Goal: Information Seeking & Learning: Understand process/instructions

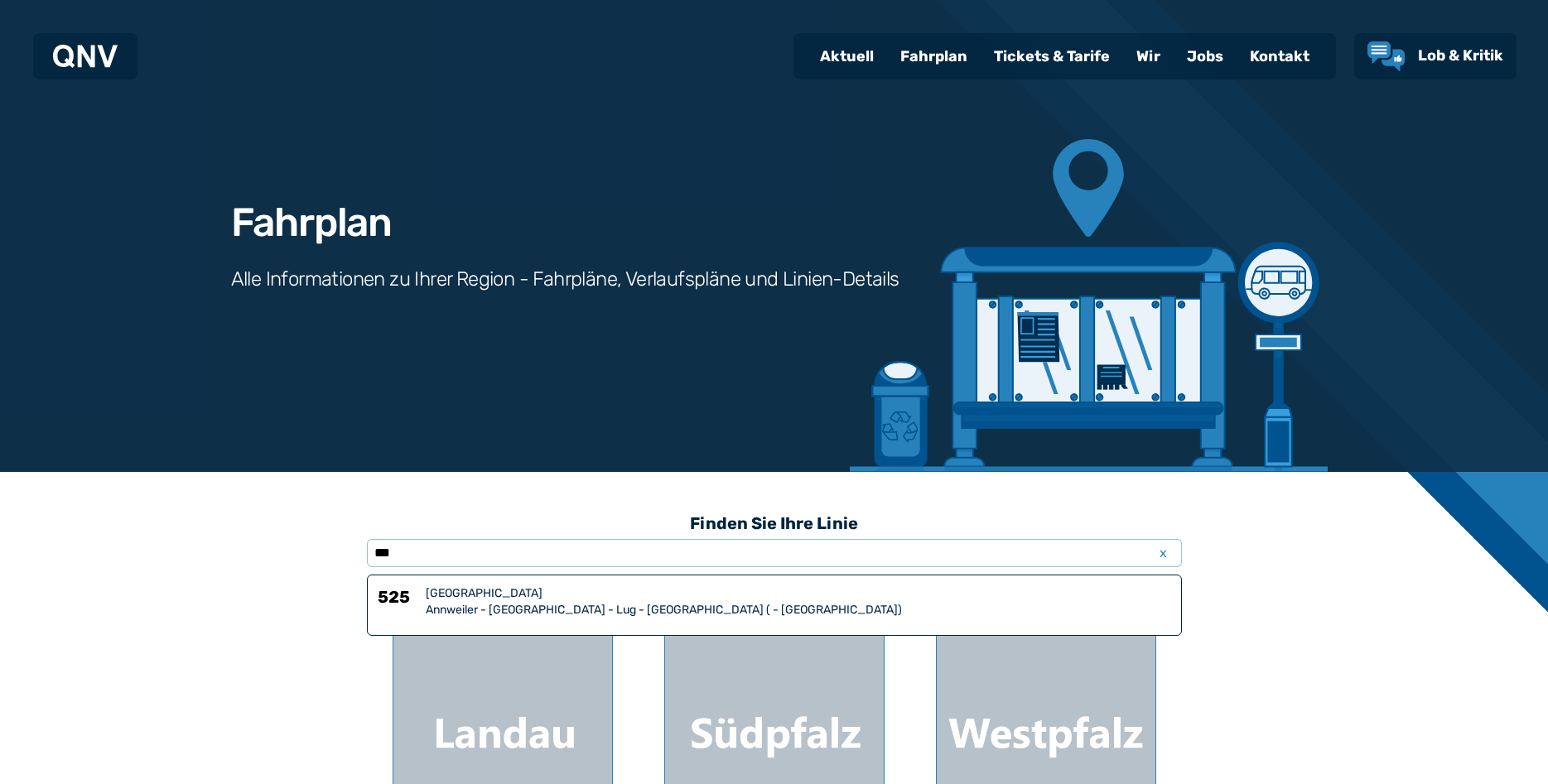
scroll to position [254, 0]
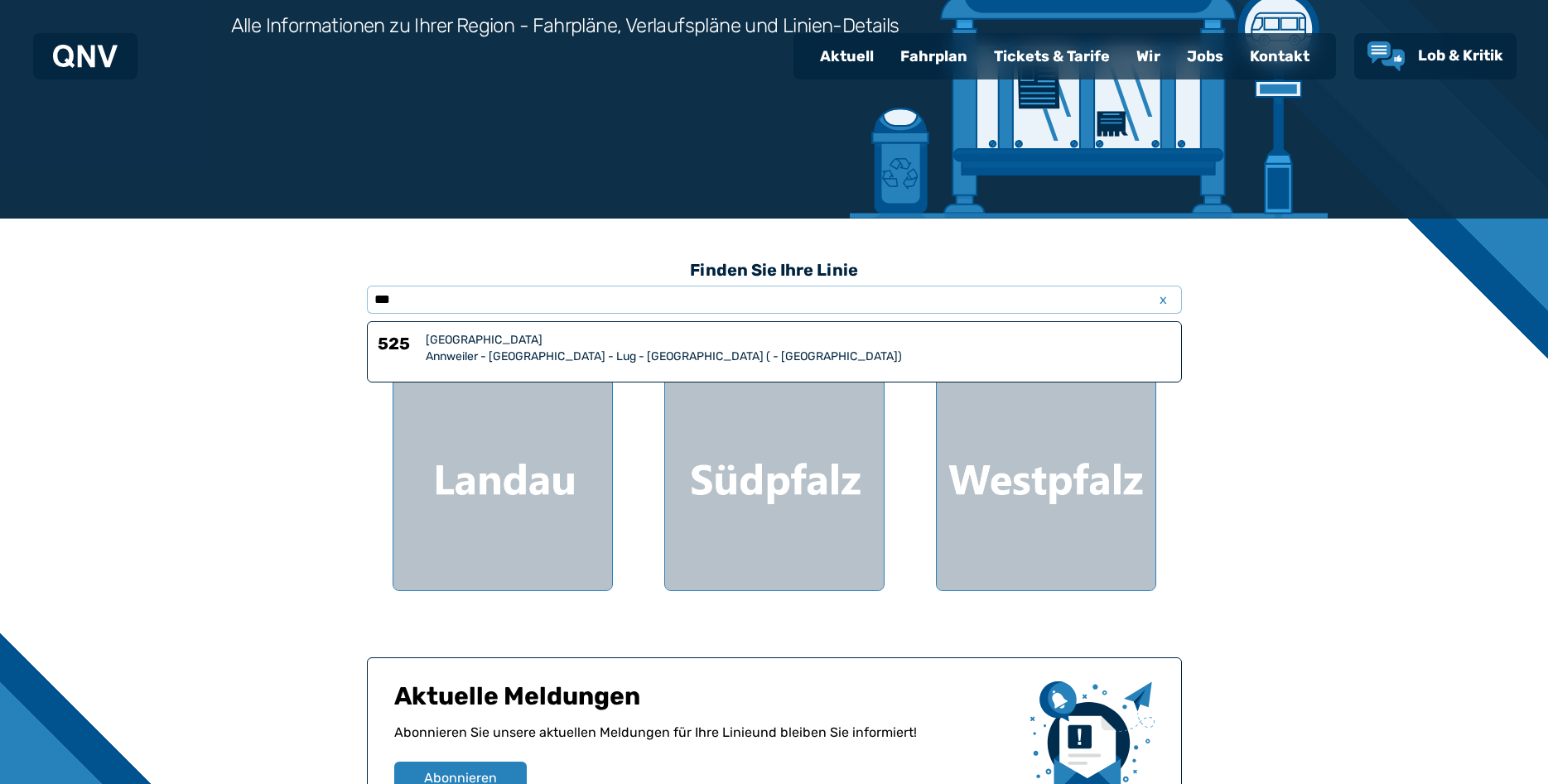
click at [570, 360] on div "Annweiler - [GEOGRAPHIC_DATA] - Lug - [GEOGRAPHIC_DATA] ( - [GEOGRAPHIC_DATA])" at bounding box center [798, 357] width 745 height 17
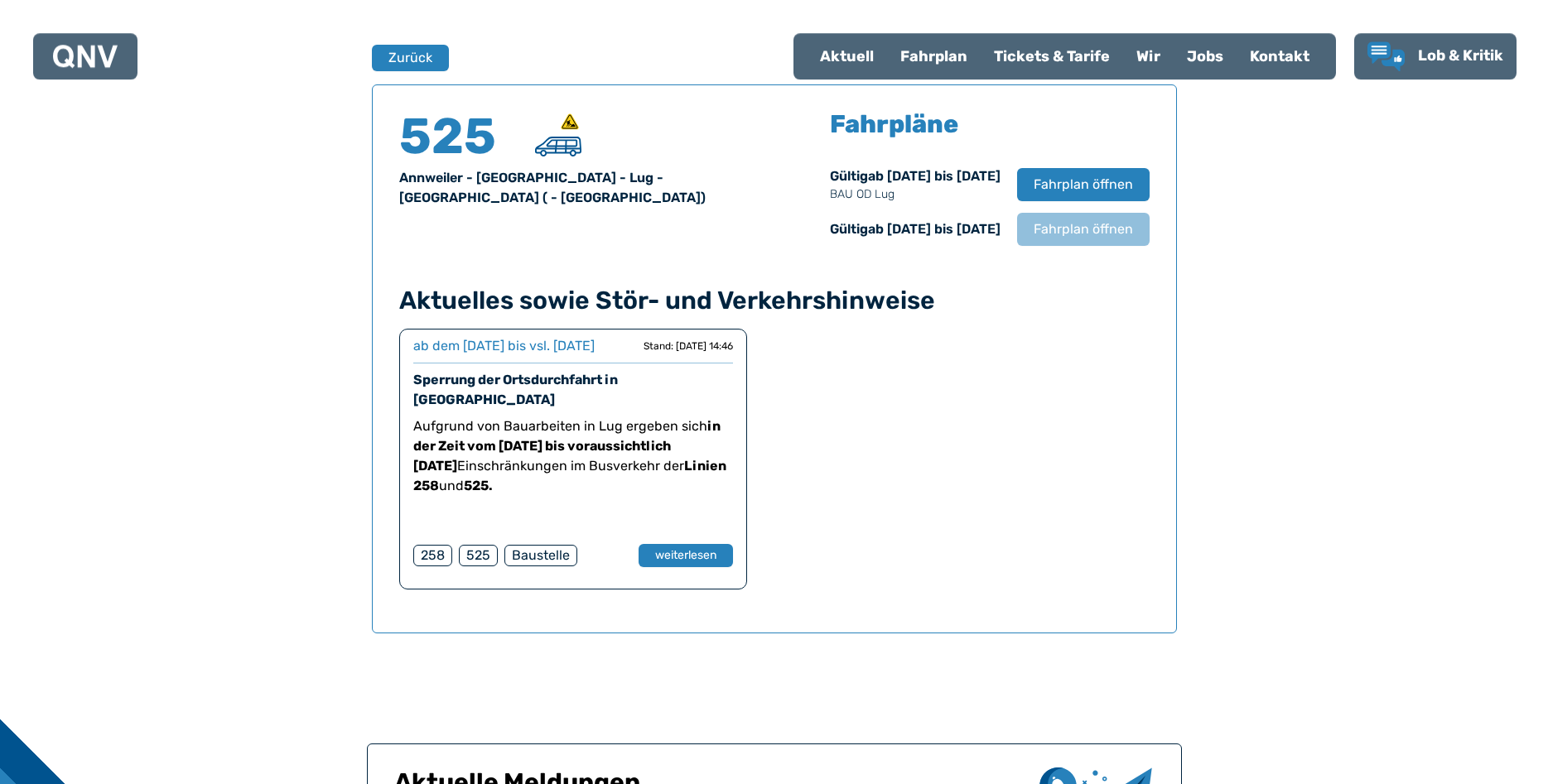
scroll to position [1092, 0]
click at [1077, 228] on span "Fahrplan öffnen" at bounding box center [1083, 228] width 101 height 20
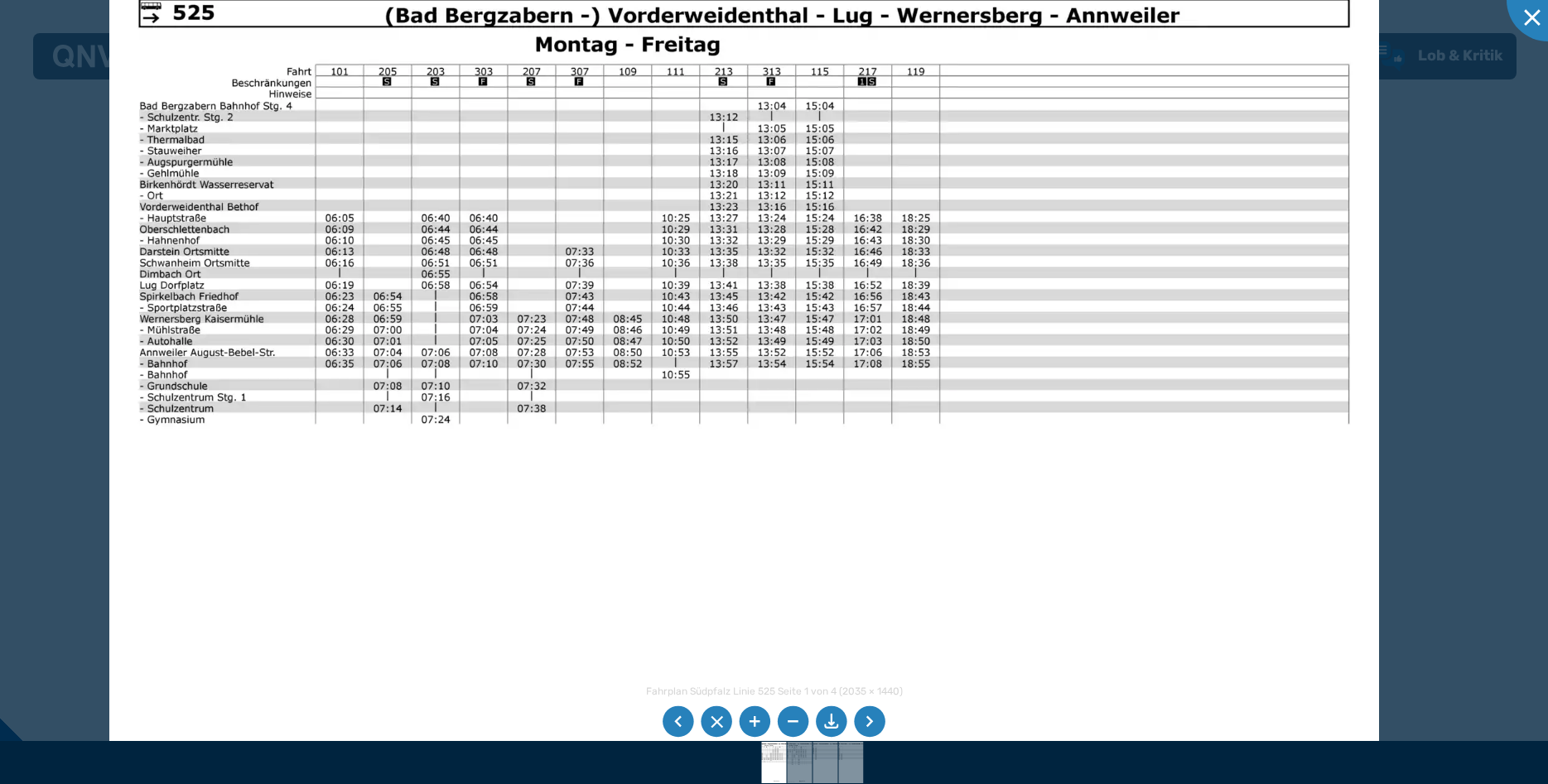
scroll to position [254, 0]
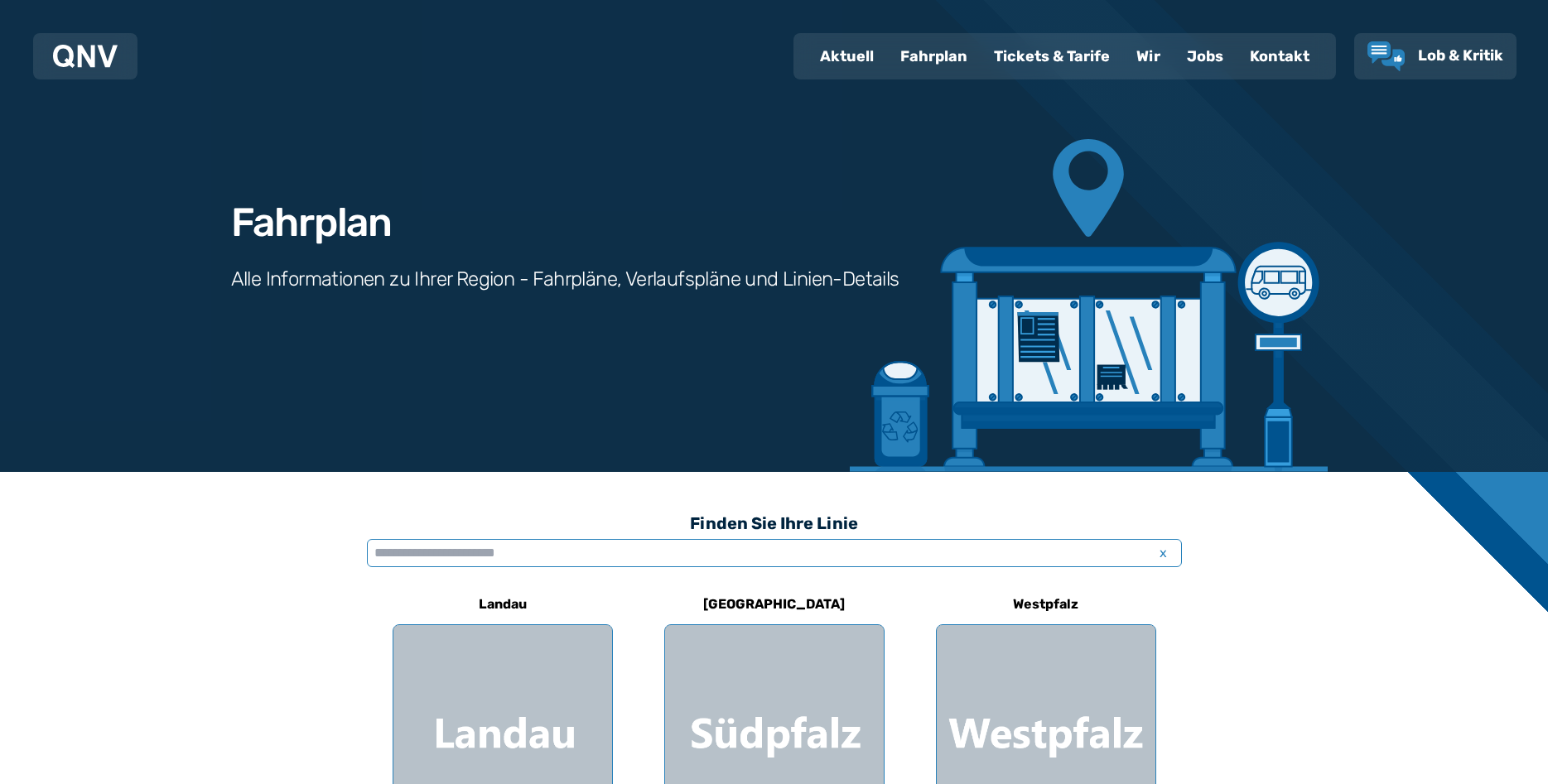
click at [497, 553] on input "text" at bounding box center [774, 552] width 815 height 28
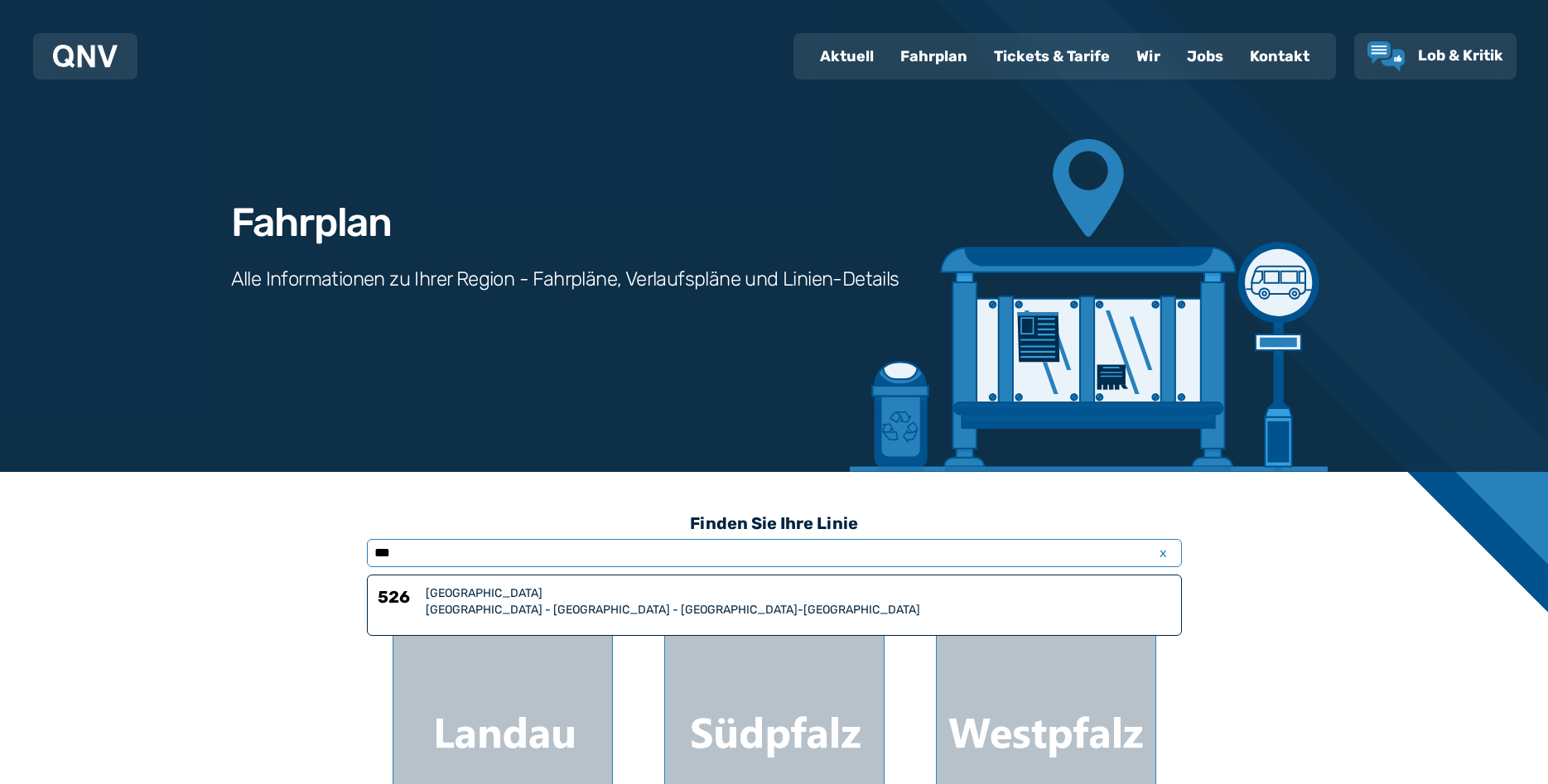
type input "***"
click at [457, 591] on div "[GEOGRAPHIC_DATA]" at bounding box center [798, 593] width 745 height 17
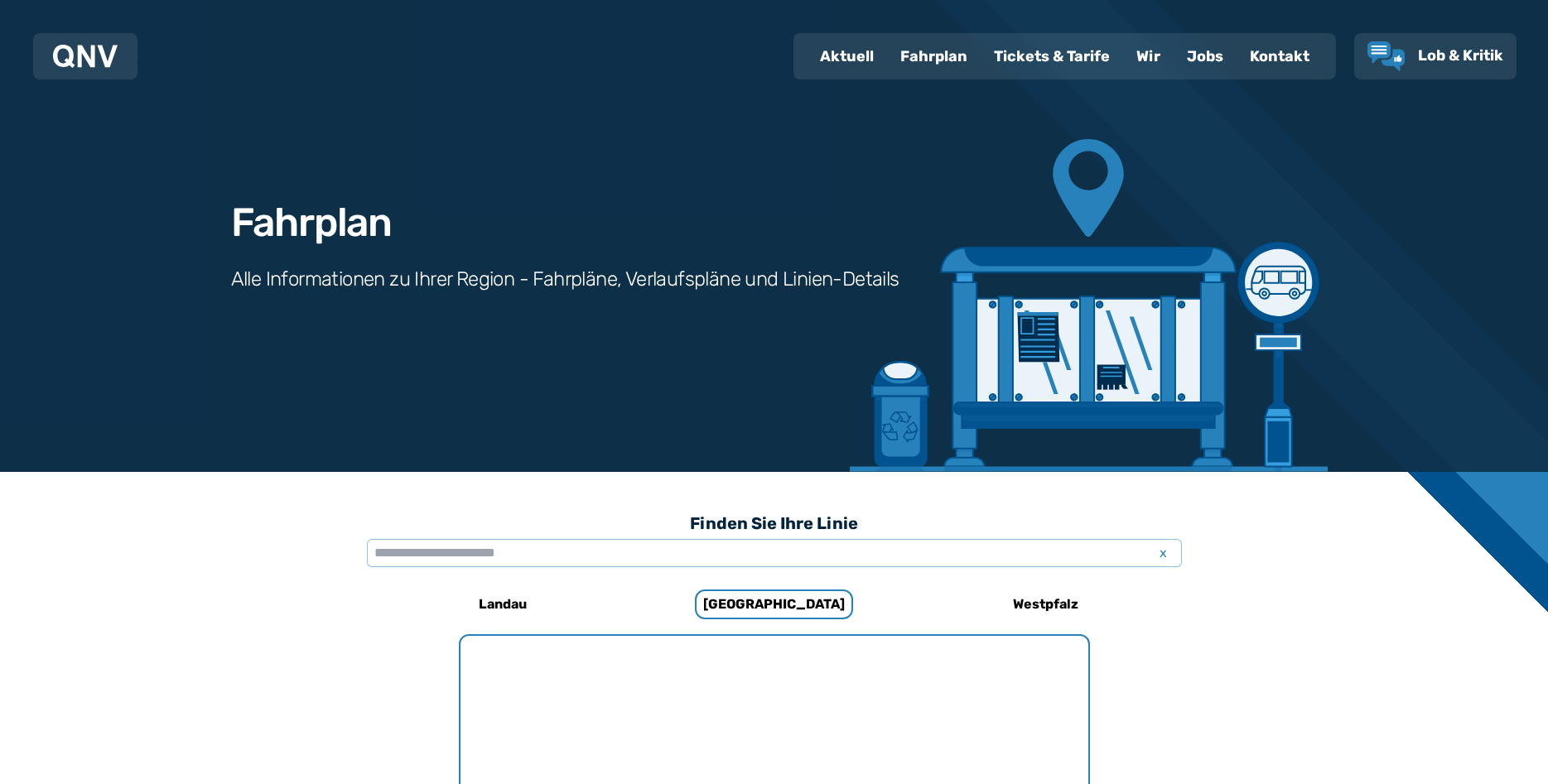
click at [457, 591] on div "Landau" at bounding box center [503, 604] width 220 height 40
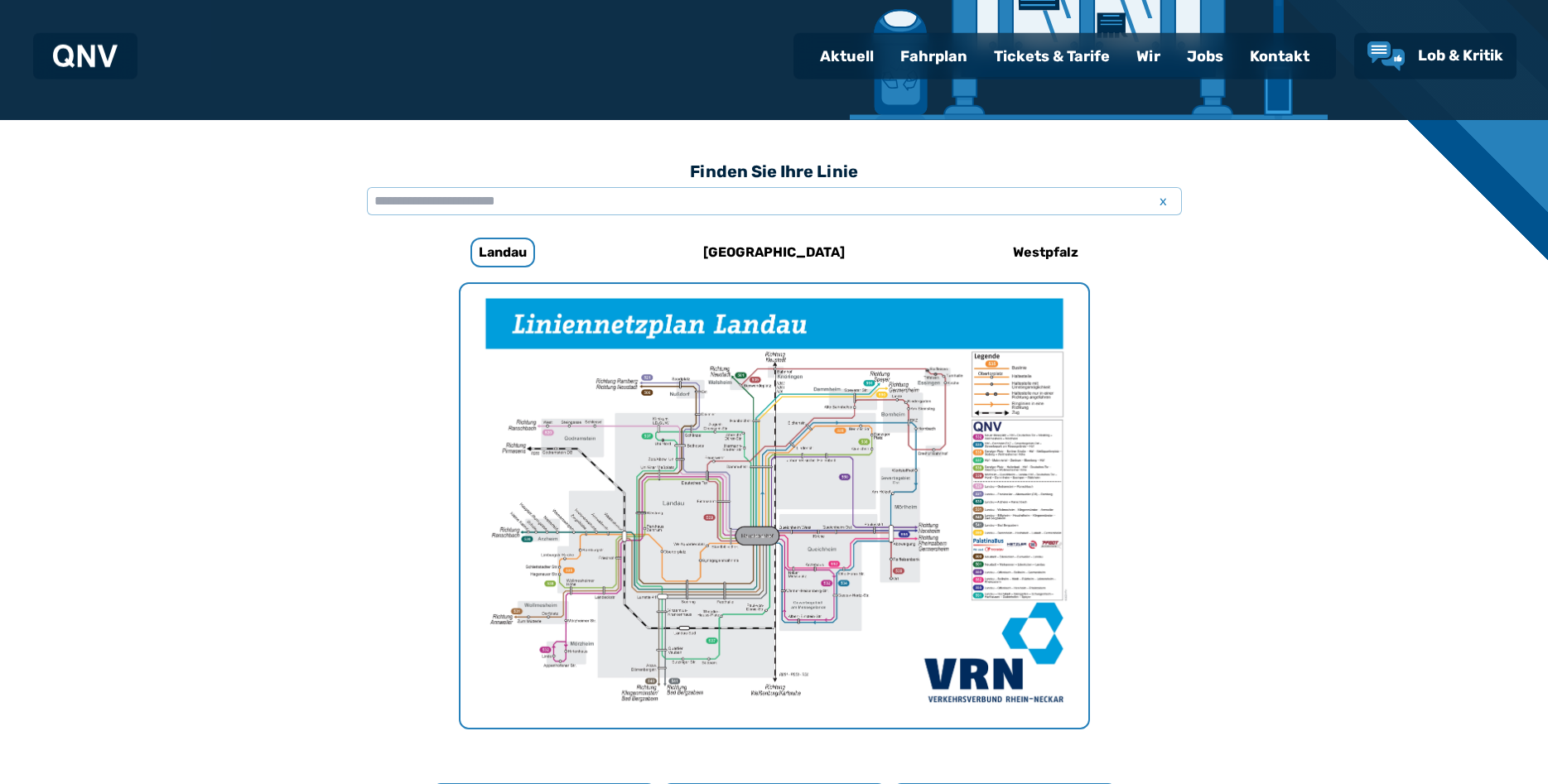
scroll to position [341, 0]
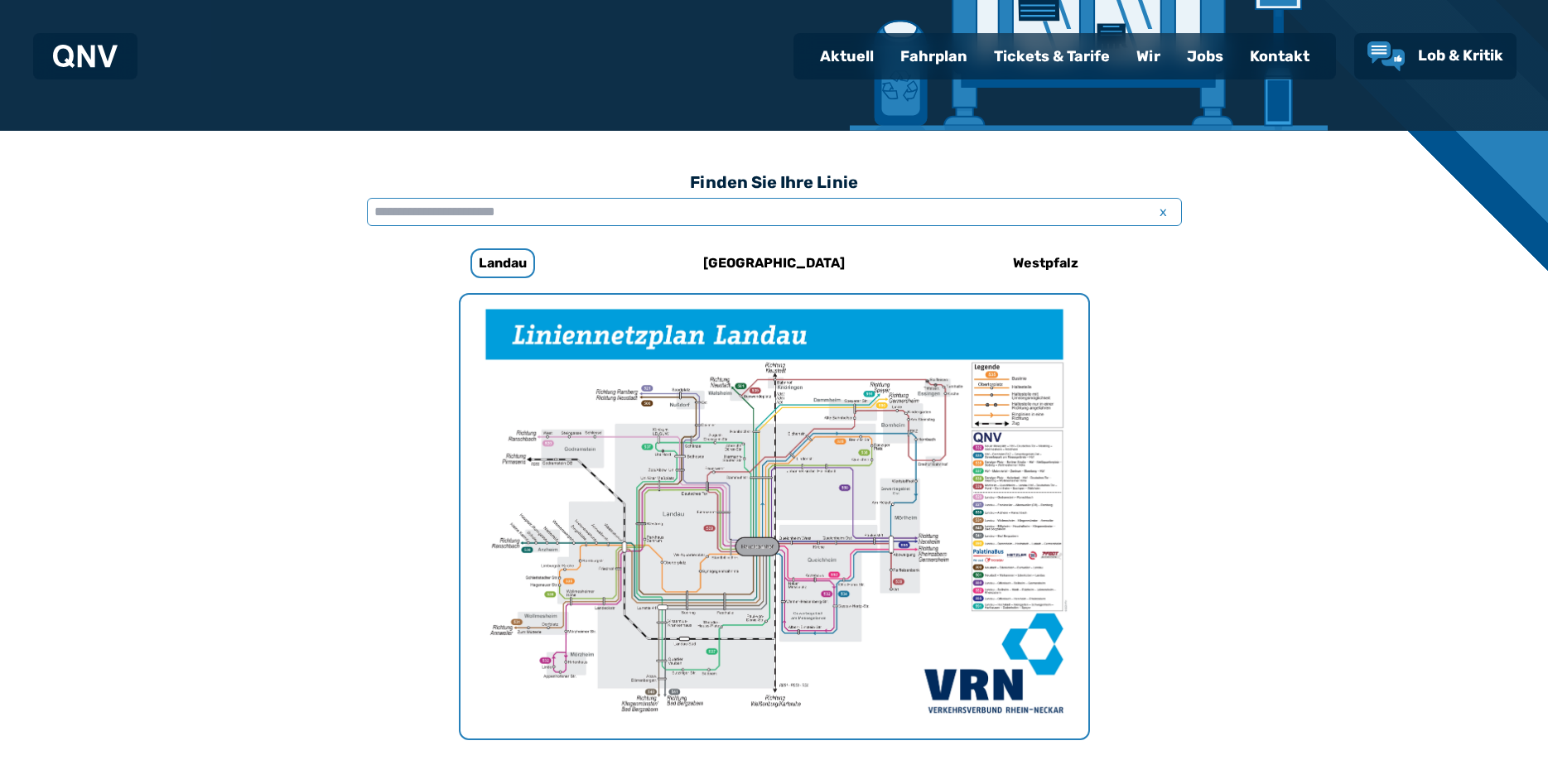
click at [565, 210] on input "text" at bounding box center [774, 212] width 815 height 28
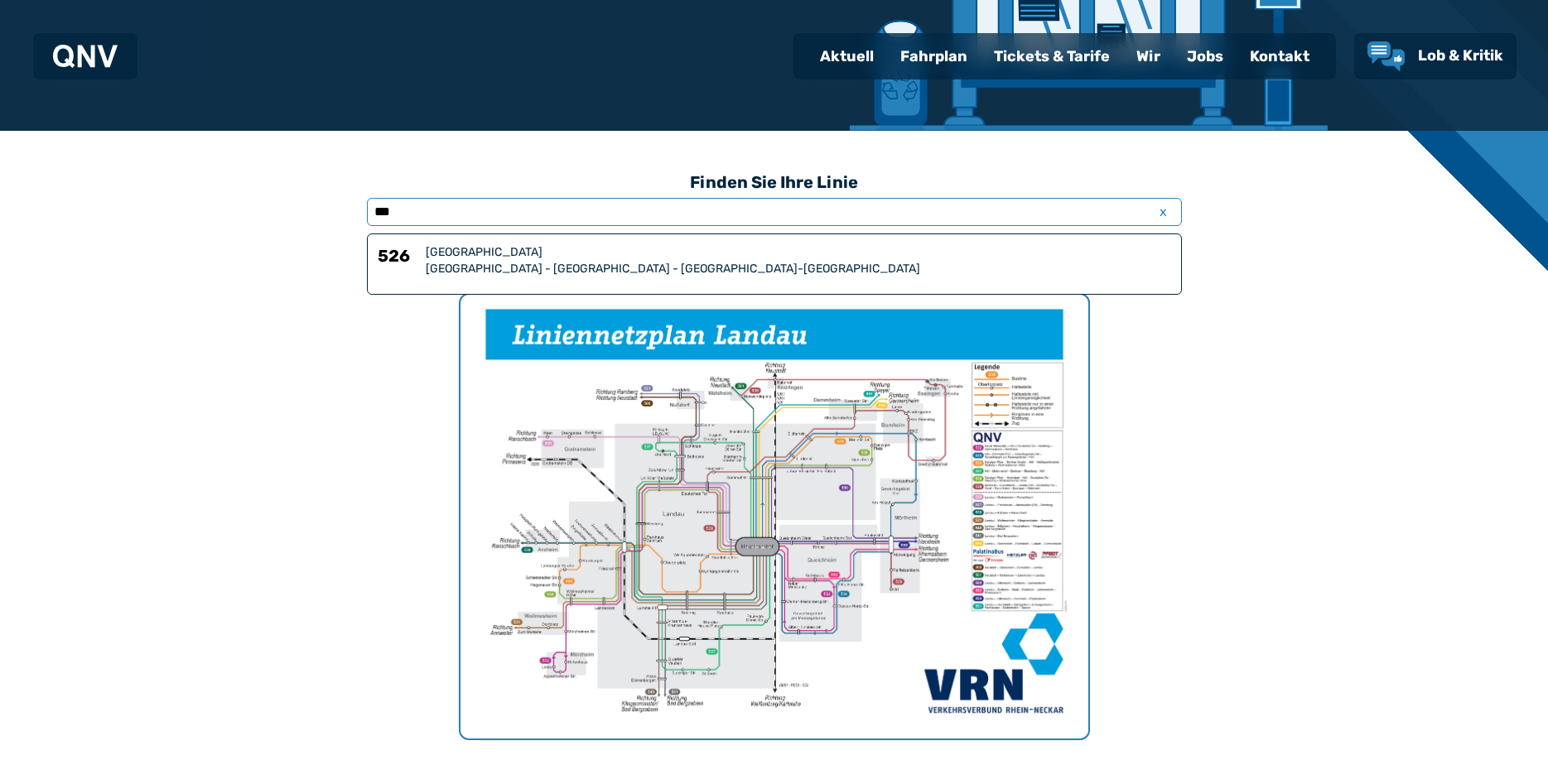
type input "***"
click at [452, 266] on div "[GEOGRAPHIC_DATA] - [GEOGRAPHIC_DATA] - [GEOGRAPHIC_DATA]-[GEOGRAPHIC_DATA]" at bounding box center [798, 269] width 745 height 17
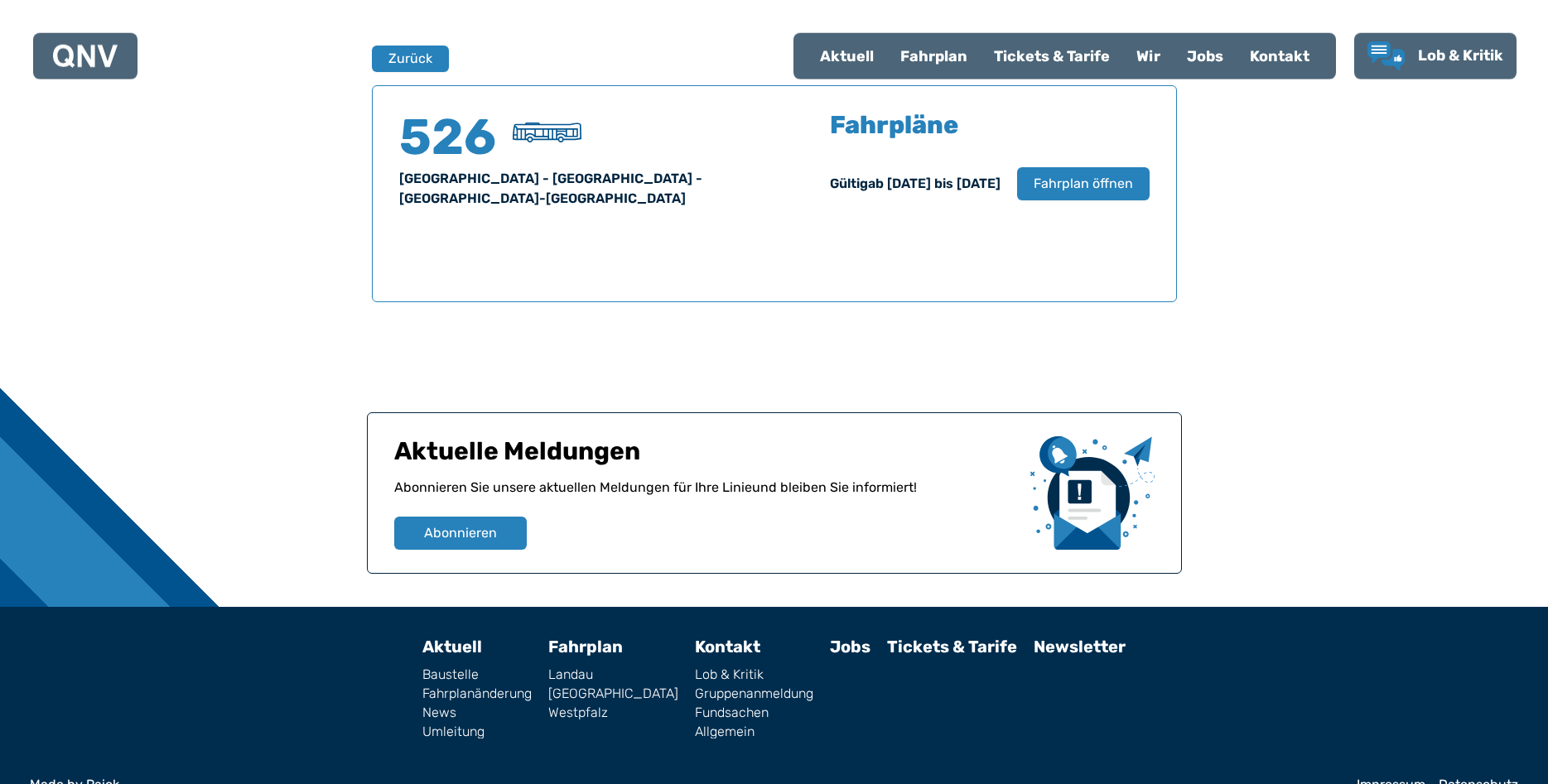
scroll to position [1092, 0]
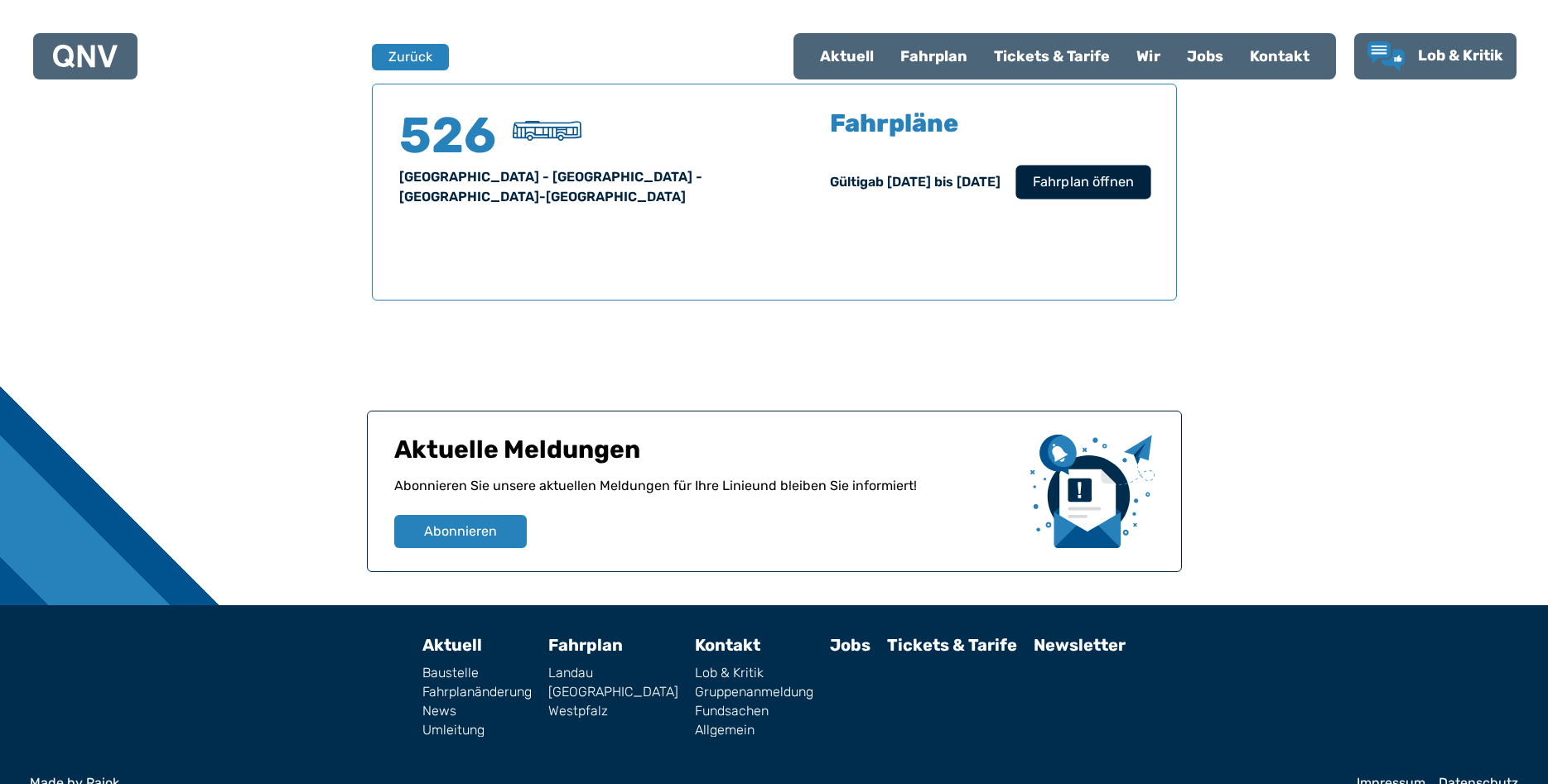
click at [1078, 180] on span "Fahrplan öffnen" at bounding box center [1083, 182] width 101 height 20
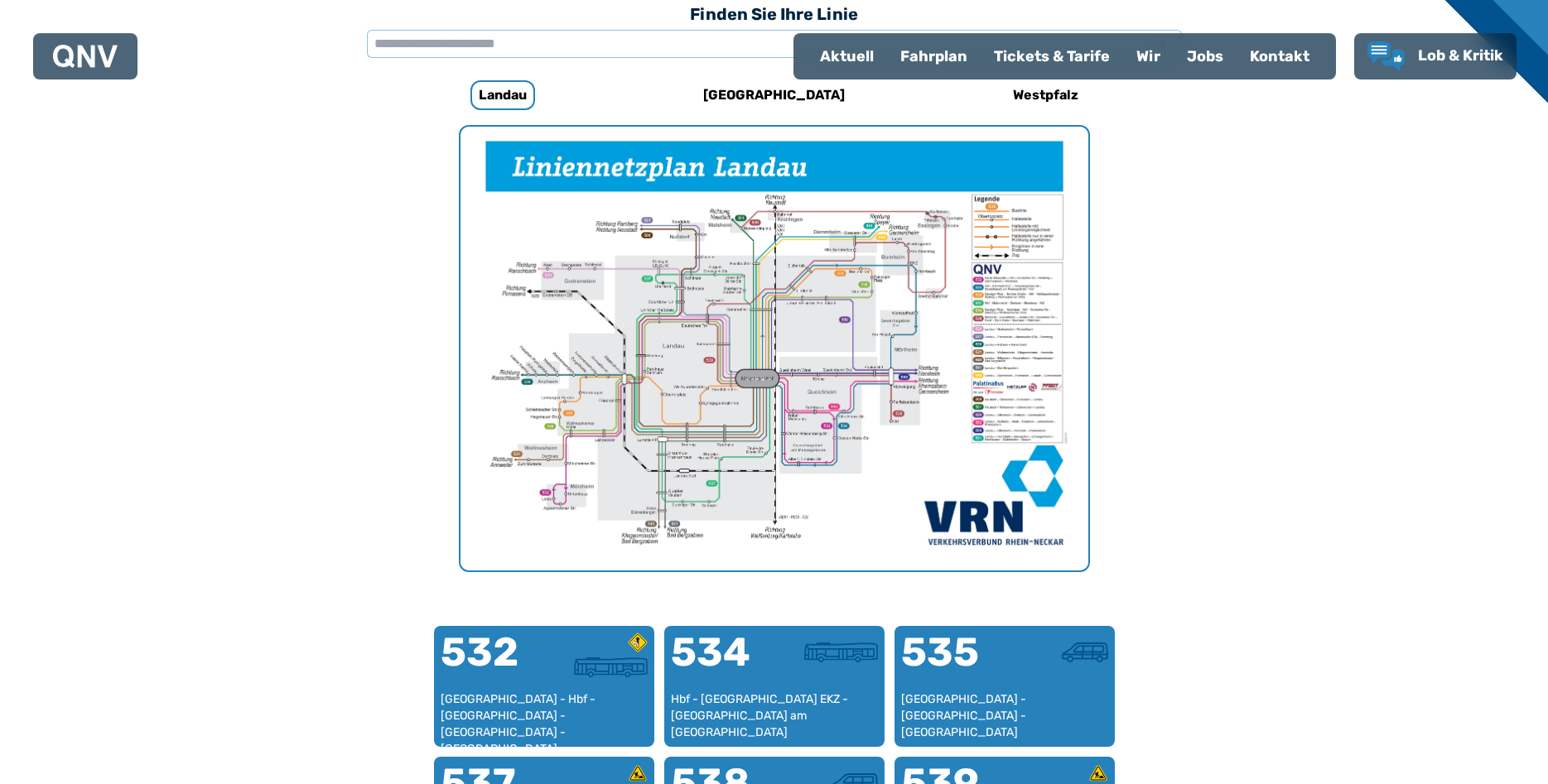
scroll to position [510, 0]
click at [493, 33] on input "text" at bounding box center [774, 42] width 815 height 28
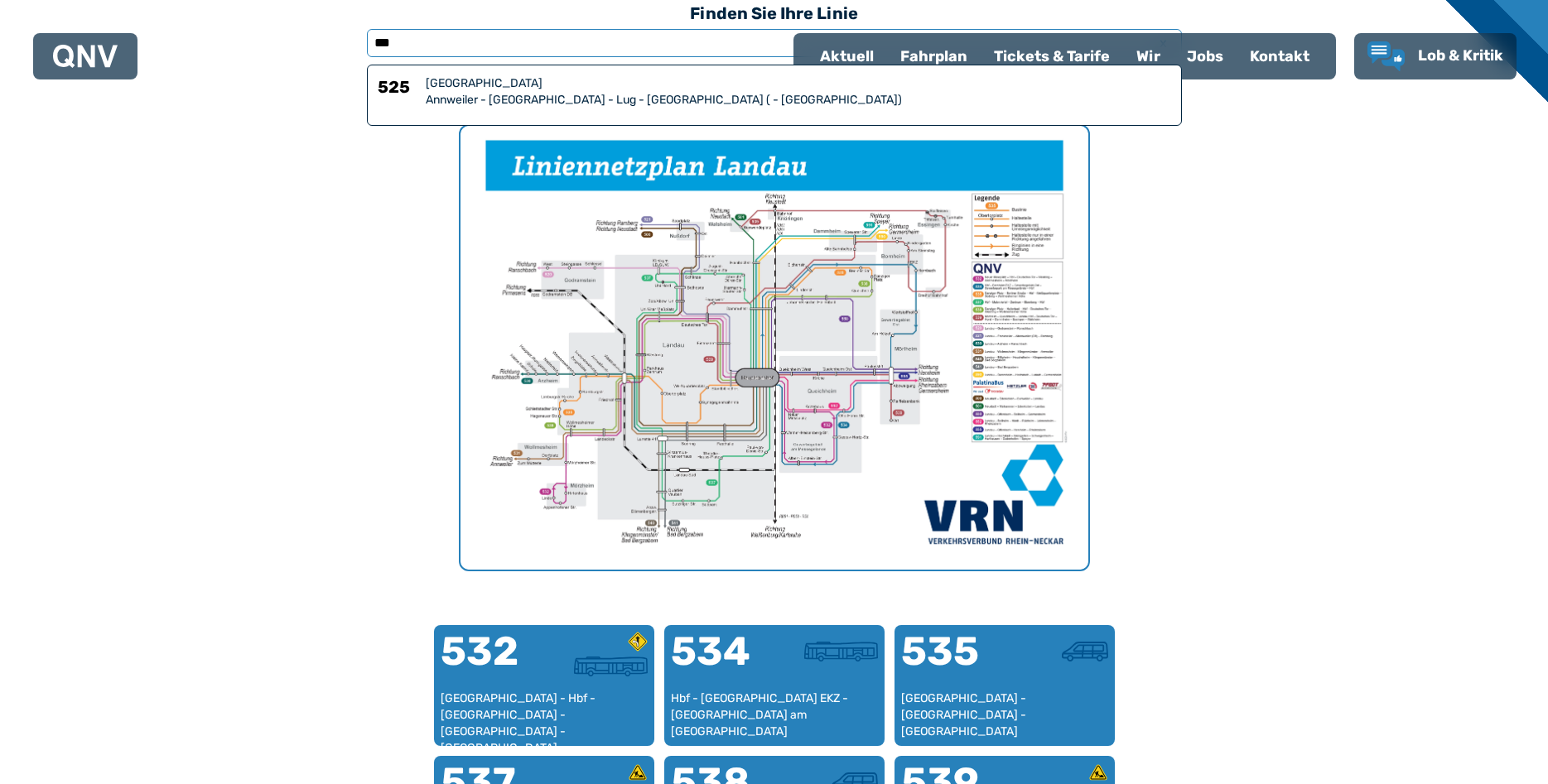
type input "***"
click at [543, 97] on div "Annweiler - [GEOGRAPHIC_DATA] - Lug - [GEOGRAPHIC_DATA] ( - [GEOGRAPHIC_DATA])" at bounding box center [798, 100] width 745 height 17
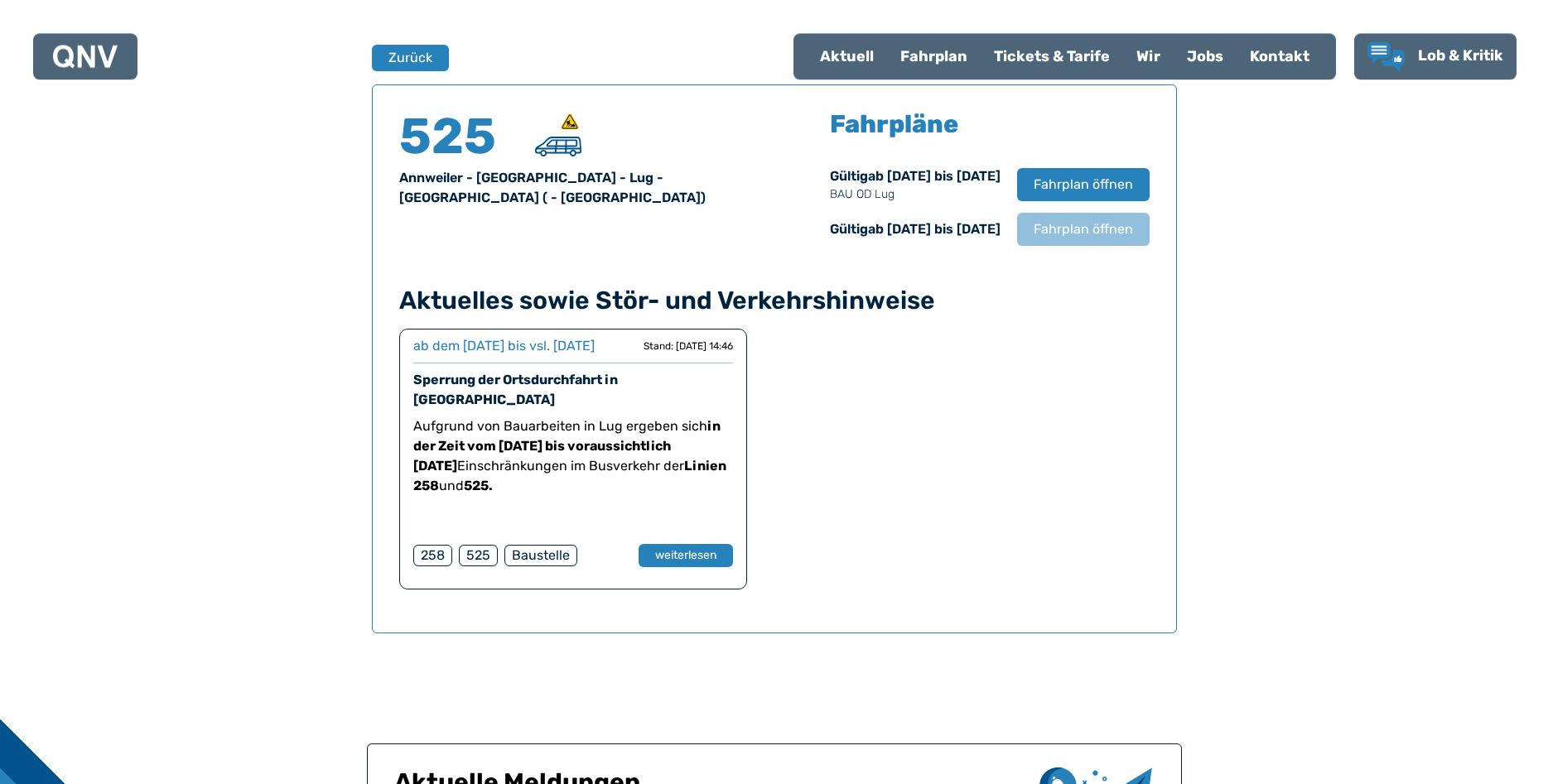
scroll to position [1092, 0]
click at [1126, 236] on span "Fahrplan öffnen" at bounding box center [1083, 228] width 101 height 20
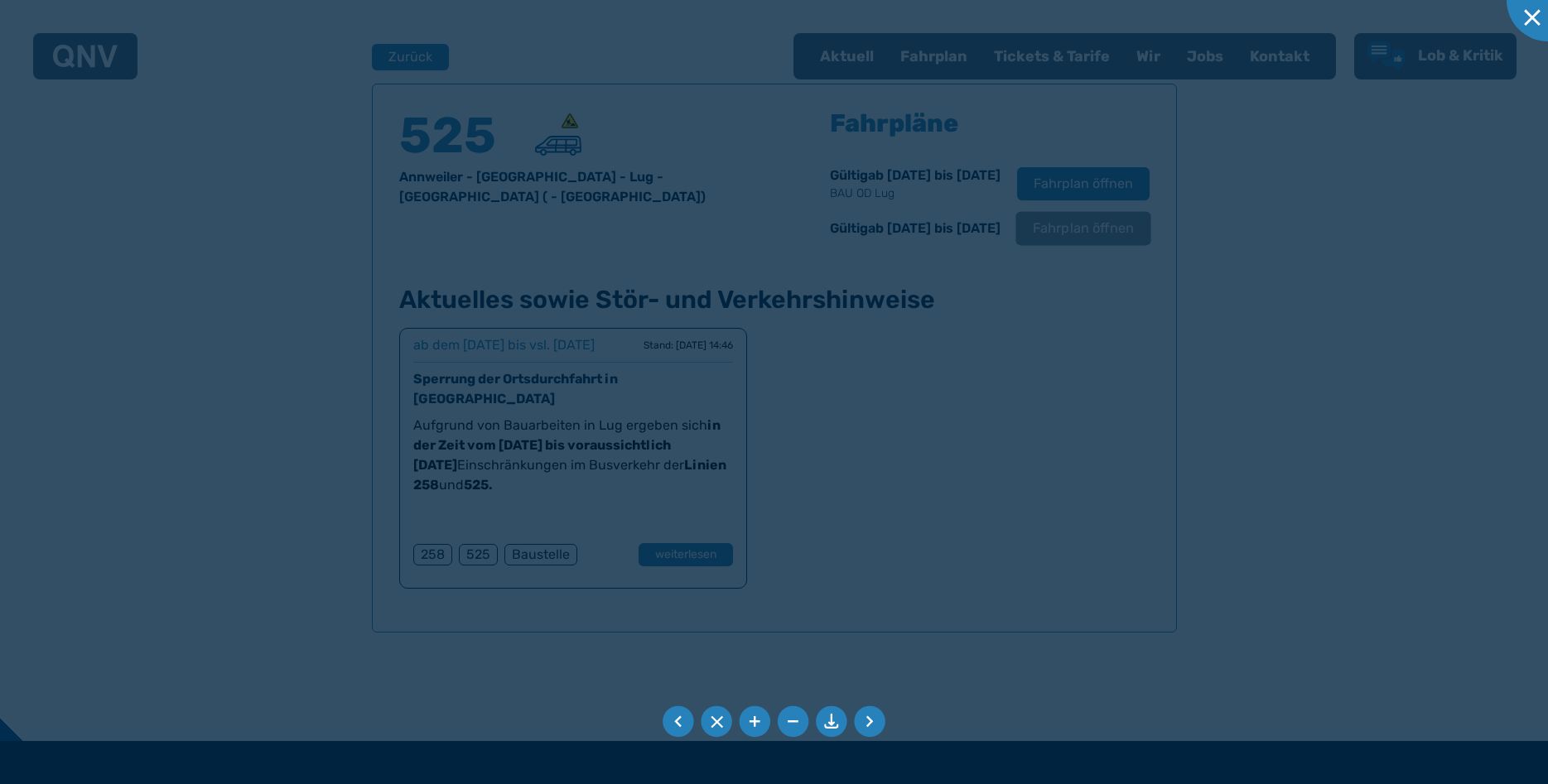
click at [1126, 236] on div at bounding box center [774, 392] width 1548 height 784
